Goal: Find specific page/section: Find specific page/section

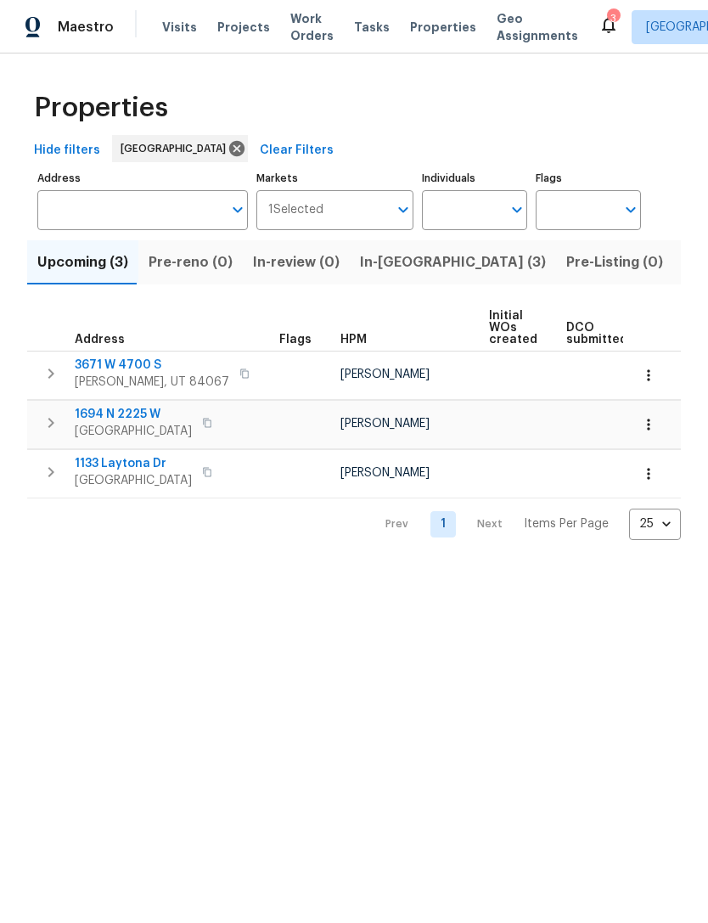
click at [127, 222] on input "Address" at bounding box center [129, 210] width 185 height 40
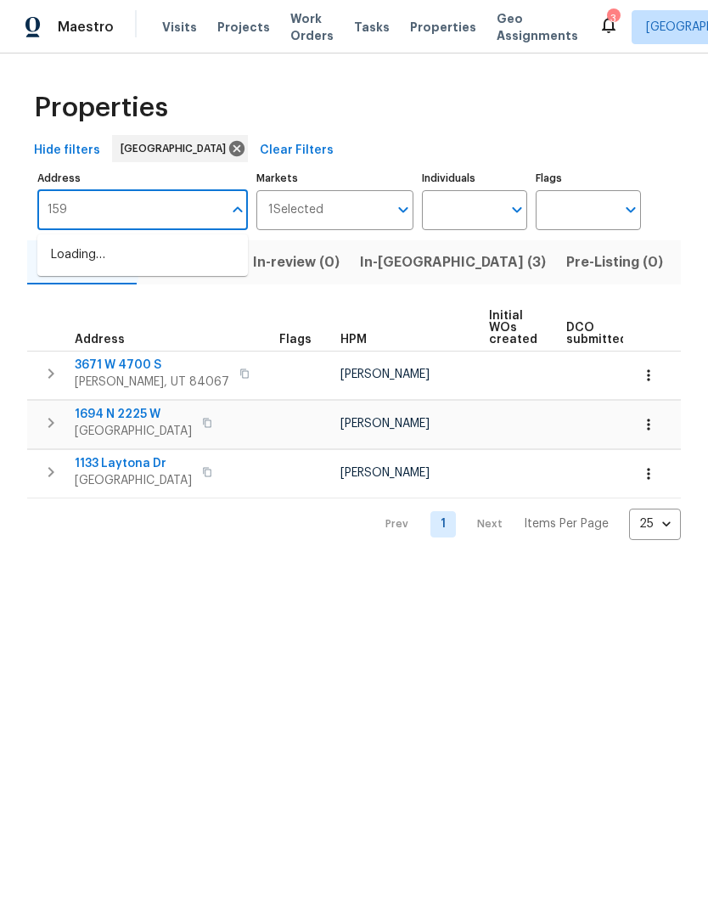
type input "1592"
click at [148, 297] on li "1592 S [STREET_ADDRESS]" at bounding box center [142, 283] width 211 height 28
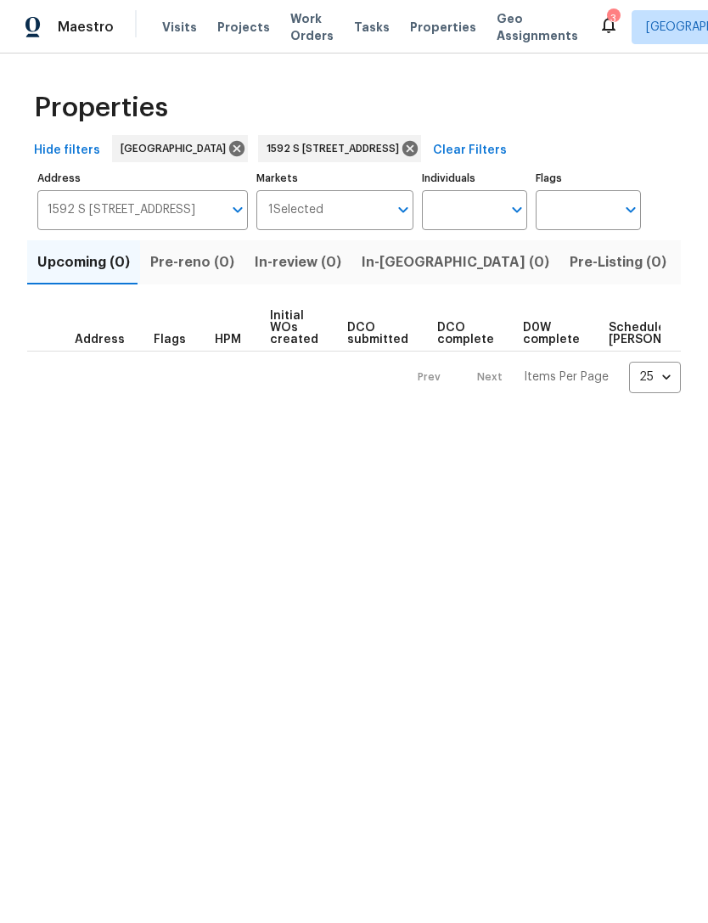
click at [687, 260] on span "Listed (1)" at bounding box center [717, 263] width 61 height 24
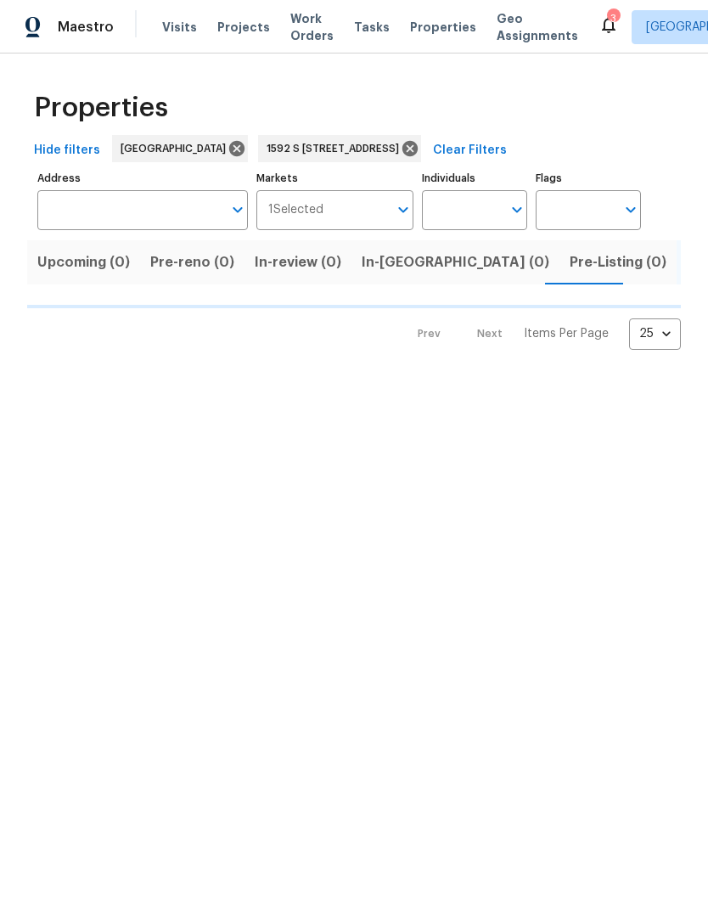
type input "1592 S [STREET_ADDRESS]"
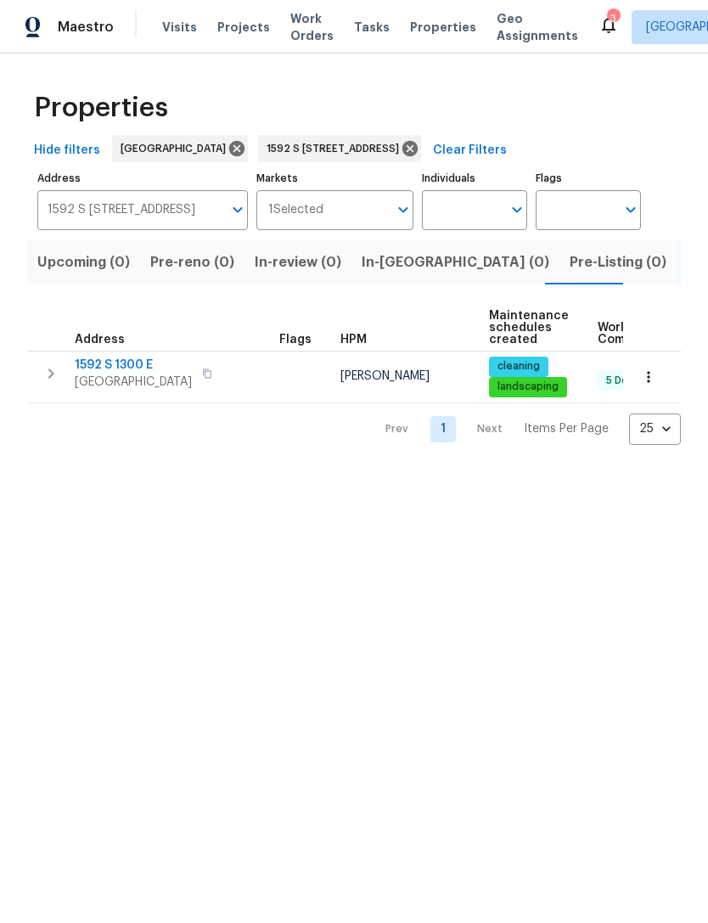
click at [117, 346] on span "Address" at bounding box center [100, 340] width 50 height 12
click at [127, 364] on span "1592 S 1300 E" at bounding box center [133, 365] width 117 height 17
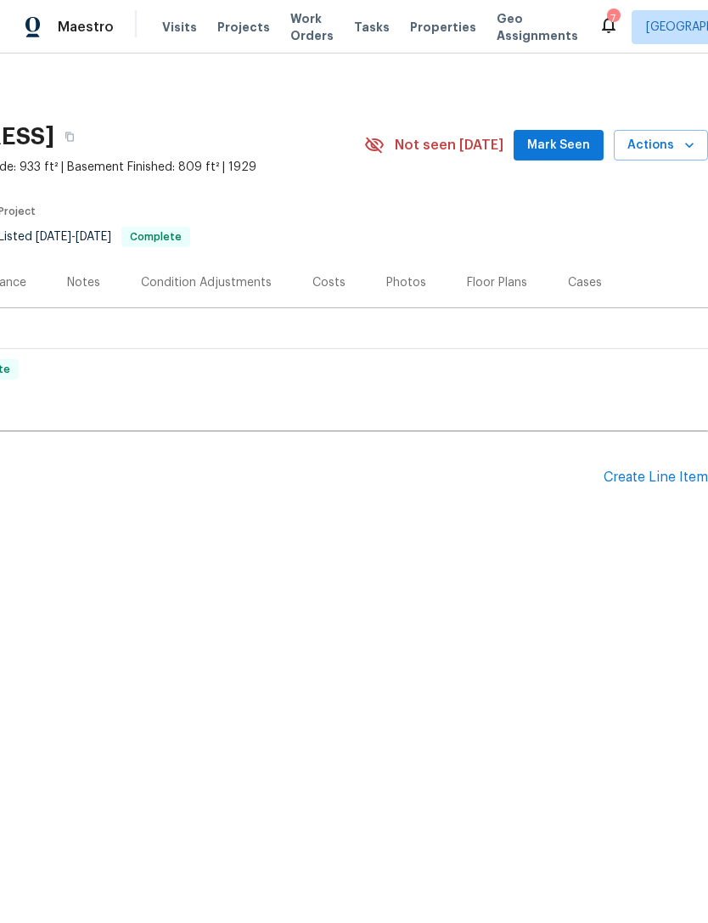
scroll to position [0, 251]
click at [636, 474] on div "Create Line Item" at bounding box center [656, 478] width 104 height 16
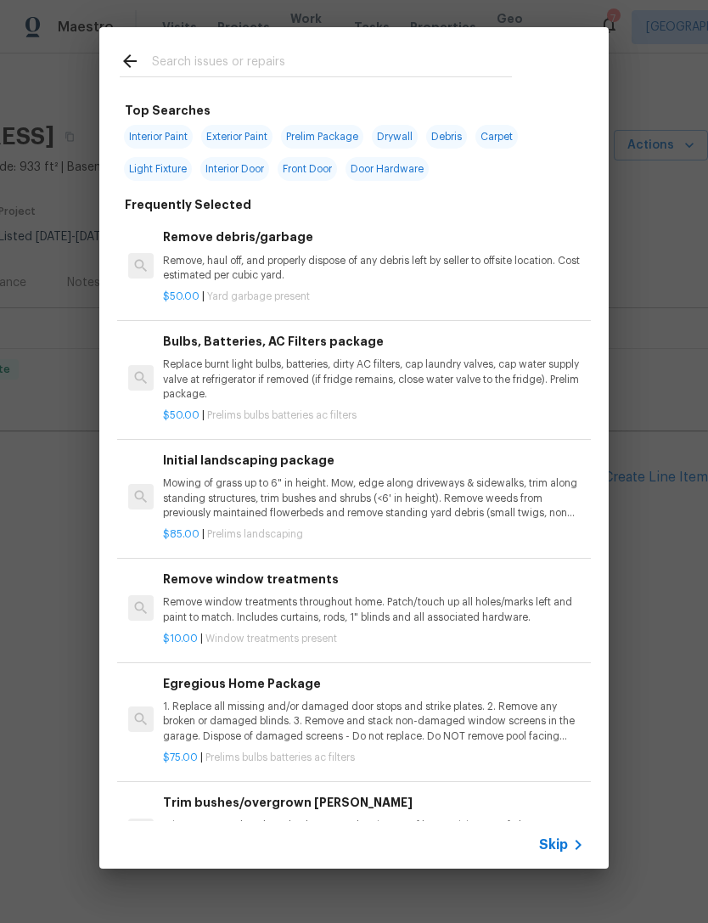
click at [555, 842] on span "Skip" at bounding box center [553, 845] width 29 height 17
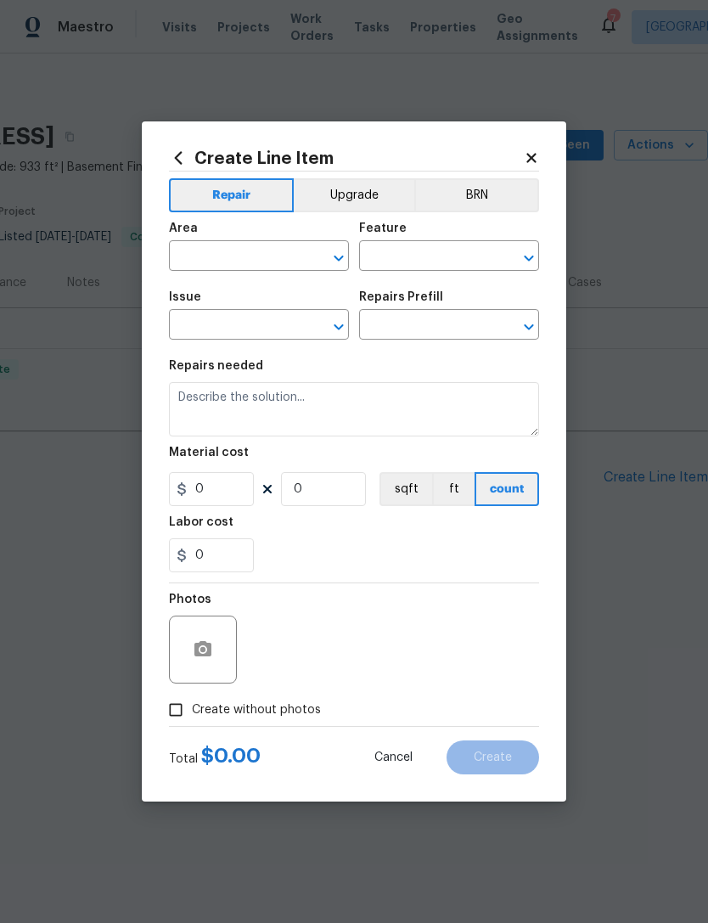
click at [357, 187] on button "Upgrade" at bounding box center [354, 195] width 121 height 34
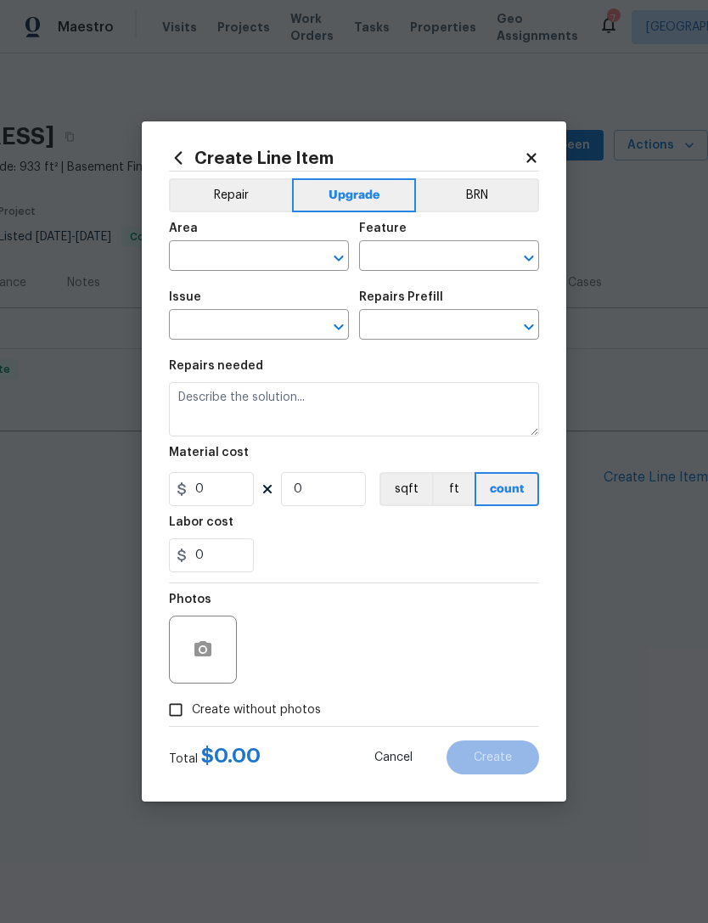
click at [532, 152] on icon at bounding box center [531, 157] width 15 height 15
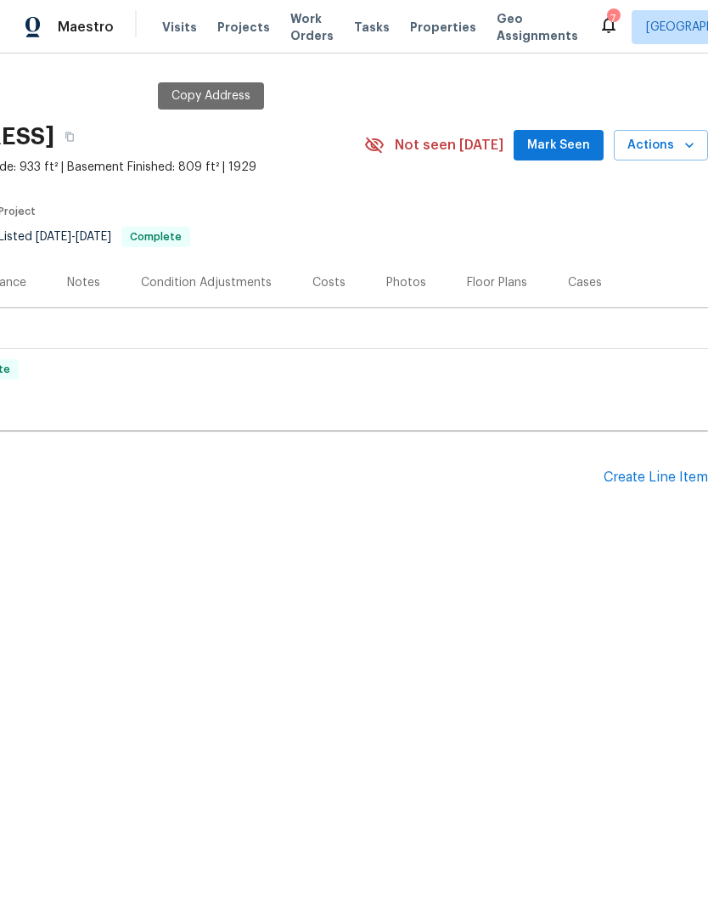
click at [290, 138] on div "1592 S 1300 E, Salt Lake City, UT 84105" at bounding box center [57, 137] width 616 height 44
click at [85, 129] on button "button" at bounding box center [69, 136] width 31 height 31
